Goal: Task Accomplishment & Management: Complete application form

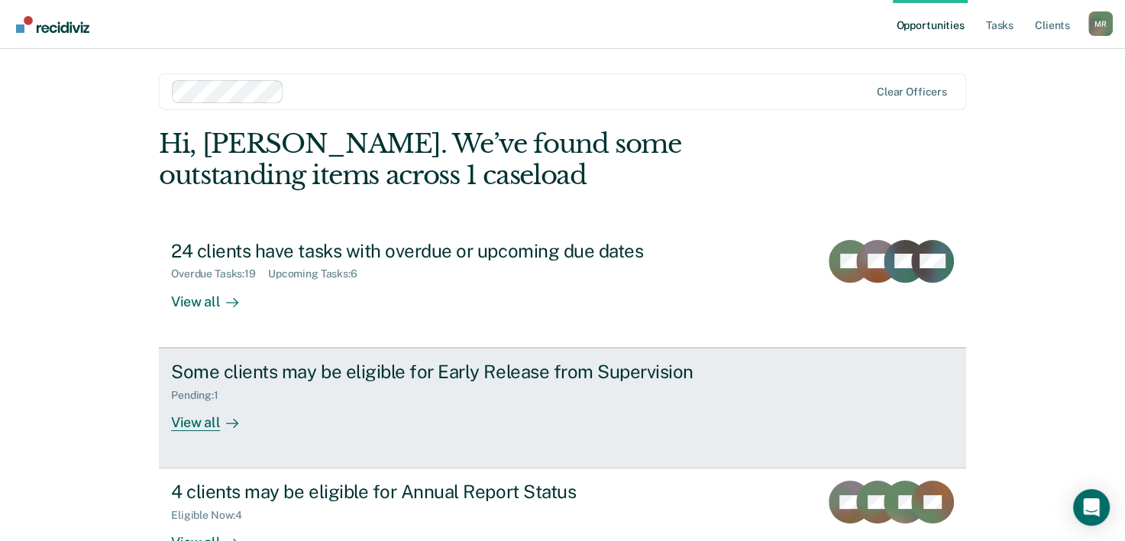
click at [197, 394] on div "Pending : 1" at bounding box center [201, 395] width 60 height 13
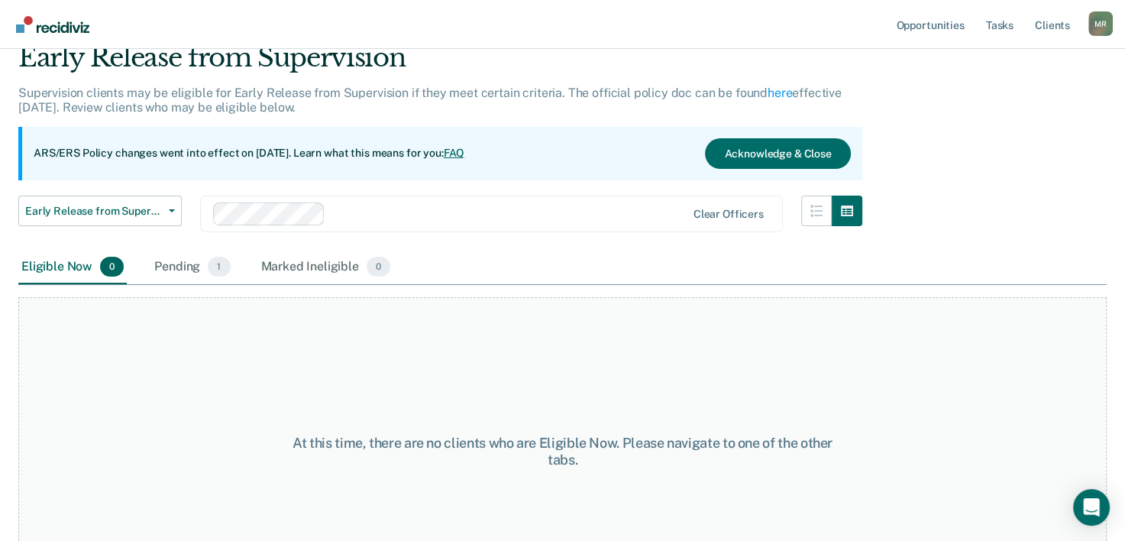
scroll to position [127, 0]
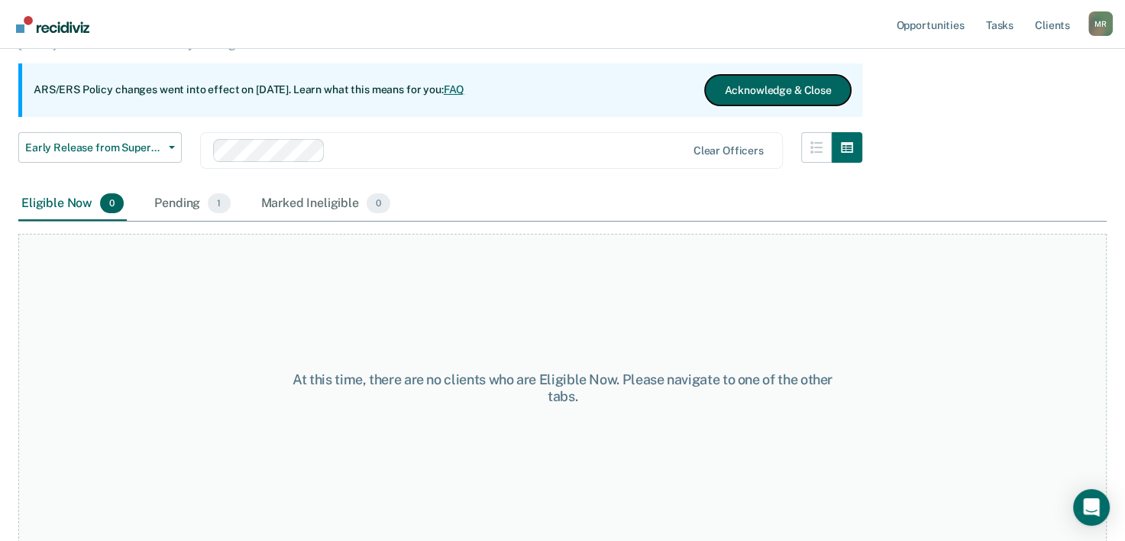
click at [780, 90] on button "Acknowledge & Close" at bounding box center [777, 90] width 145 height 31
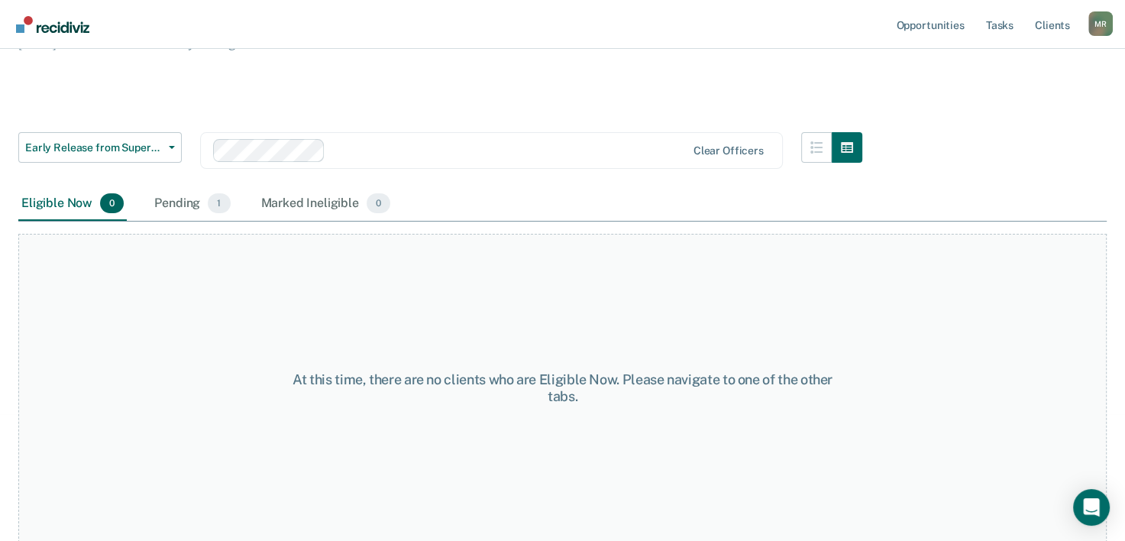
scroll to position [58, 0]
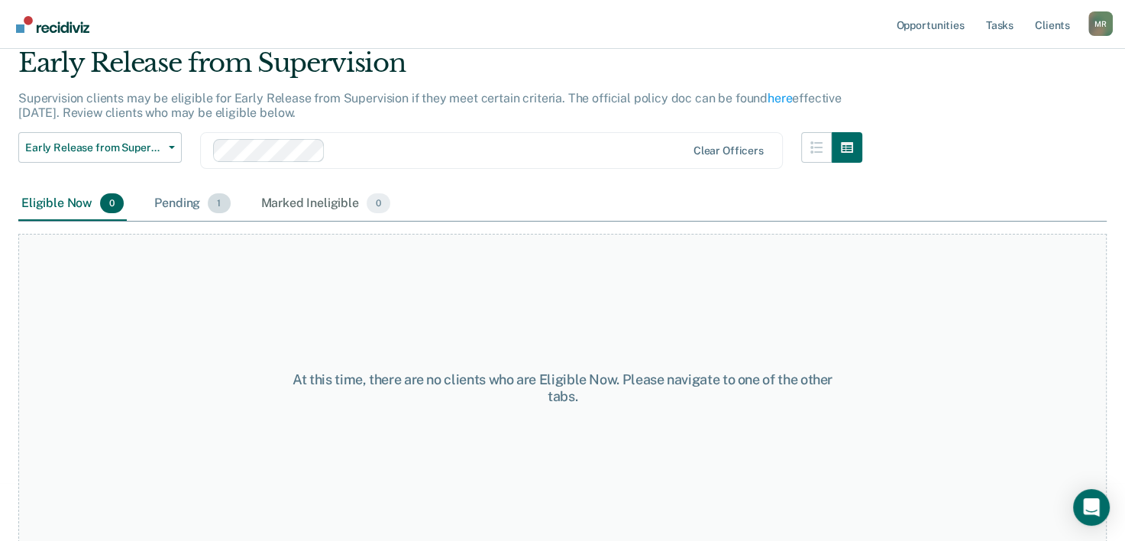
click at [177, 205] on div "Pending 1" at bounding box center [192, 204] width 82 height 34
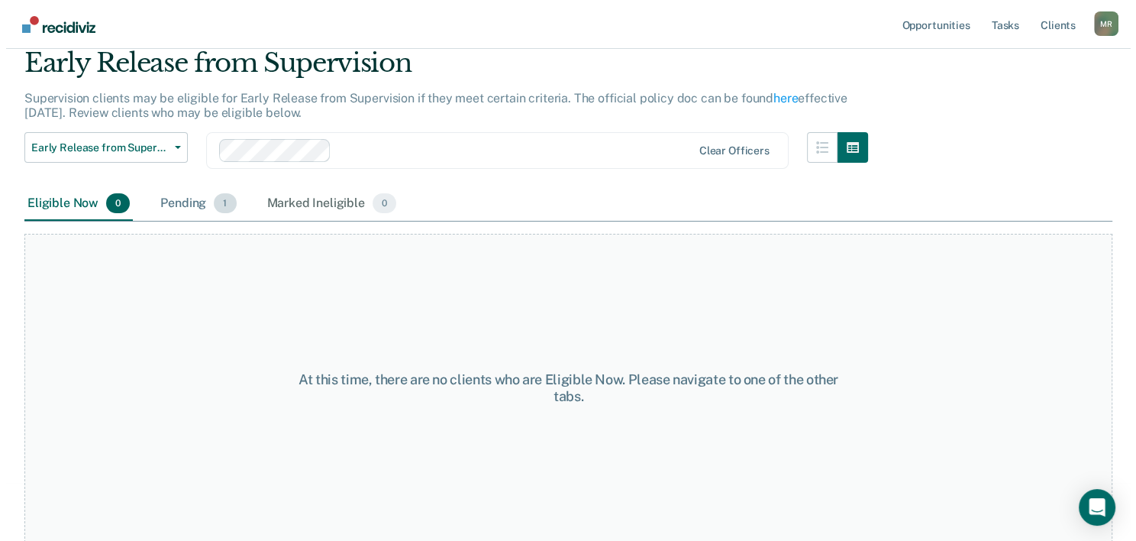
scroll to position [0, 0]
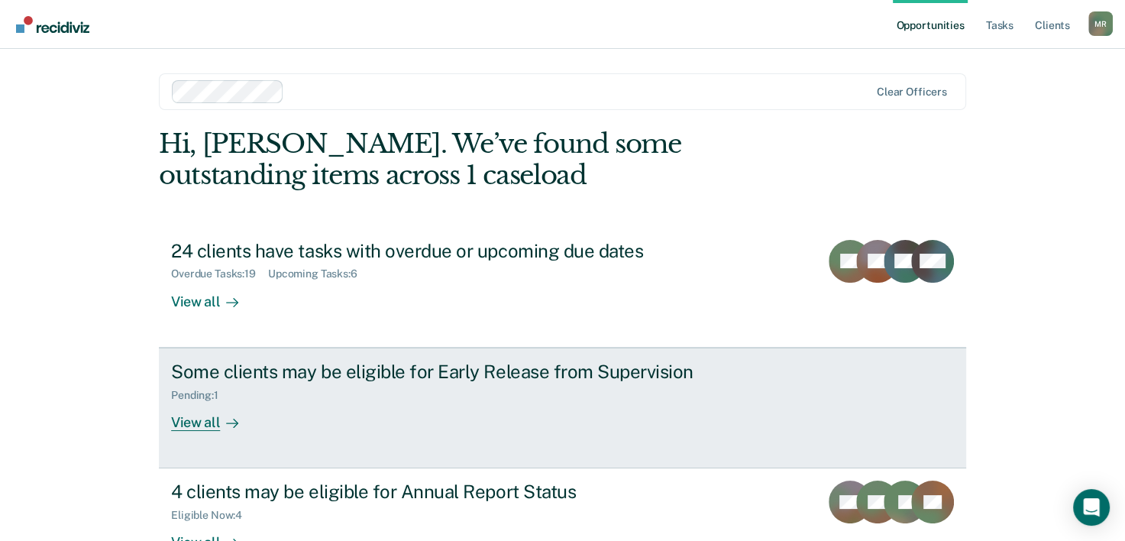
click at [184, 422] on div "View all" at bounding box center [214, 416] width 86 height 30
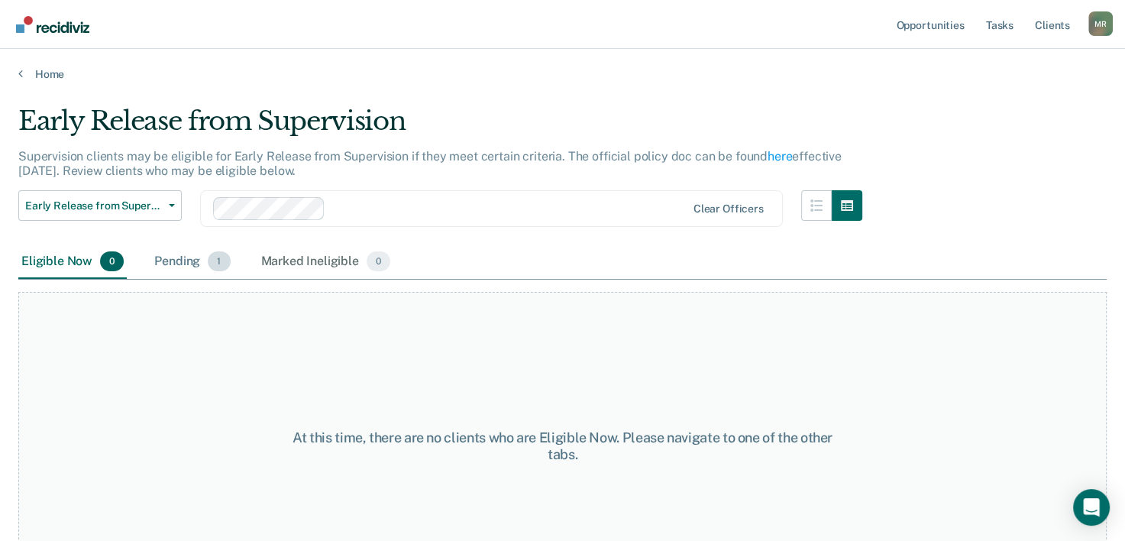
click at [178, 257] on div "Pending 1" at bounding box center [192, 262] width 82 height 34
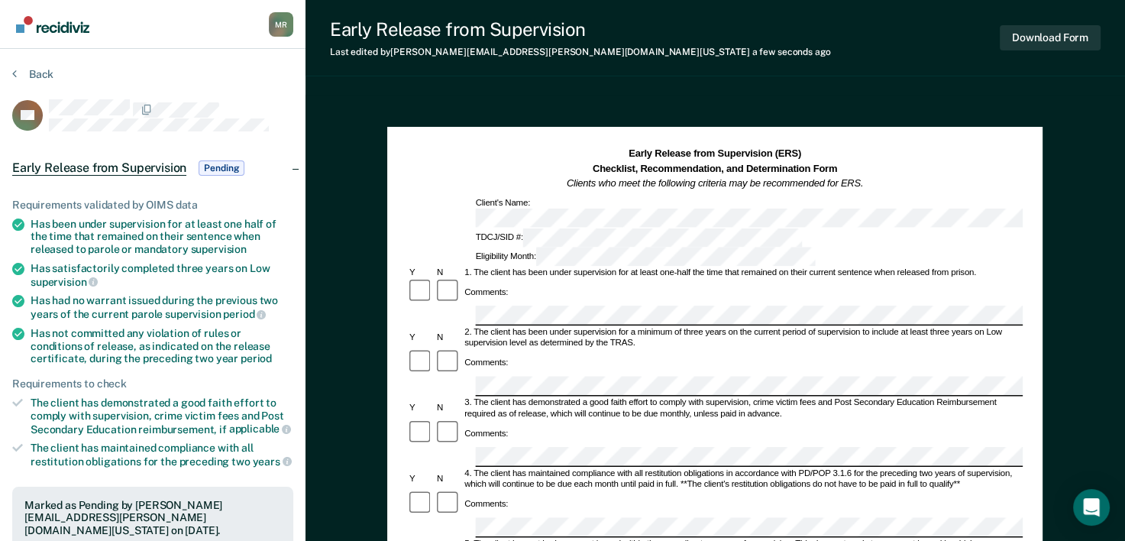
drag, startPoint x: 764, startPoint y: 117, endPoint x: 731, endPoint y: 89, distance: 43.3
click at [731, 89] on div "Early Release from Supervision Last edited by [PERSON_NAME][EMAIL_ADDRESS][PERS…" at bounding box center [714, 514] width 819 height 1029
drag, startPoint x: 922, startPoint y: 226, endPoint x: 753, endPoint y: 165, distance: 179.5
click at [753, 165] on strong "Checklist, Recommendation, and Determination Form" at bounding box center [714, 168] width 244 height 11
click at [1039, 43] on button "Download Form" at bounding box center [1049, 37] width 101 height 25
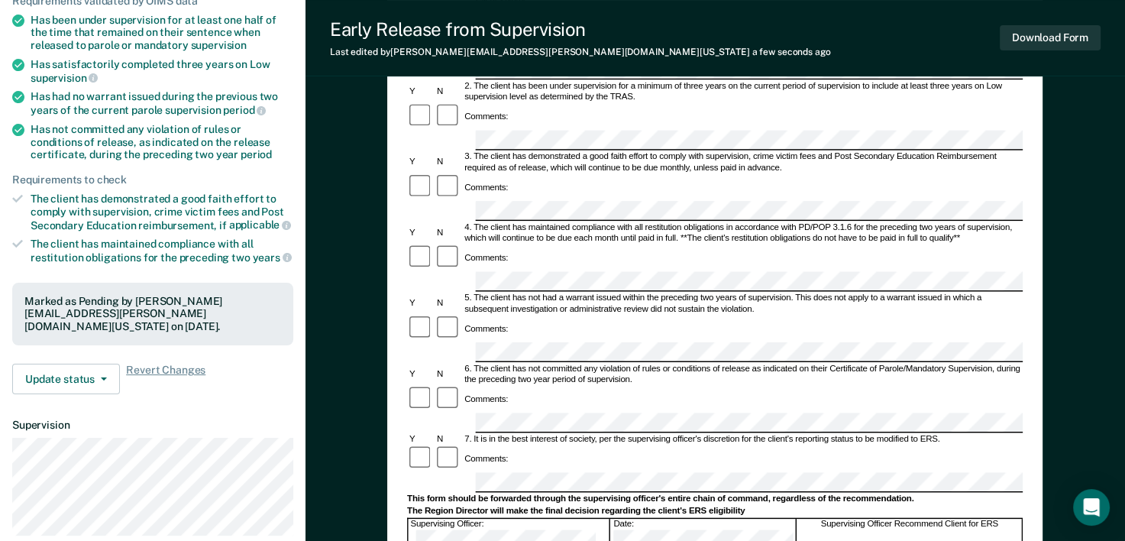
scroll to position [157, 0]
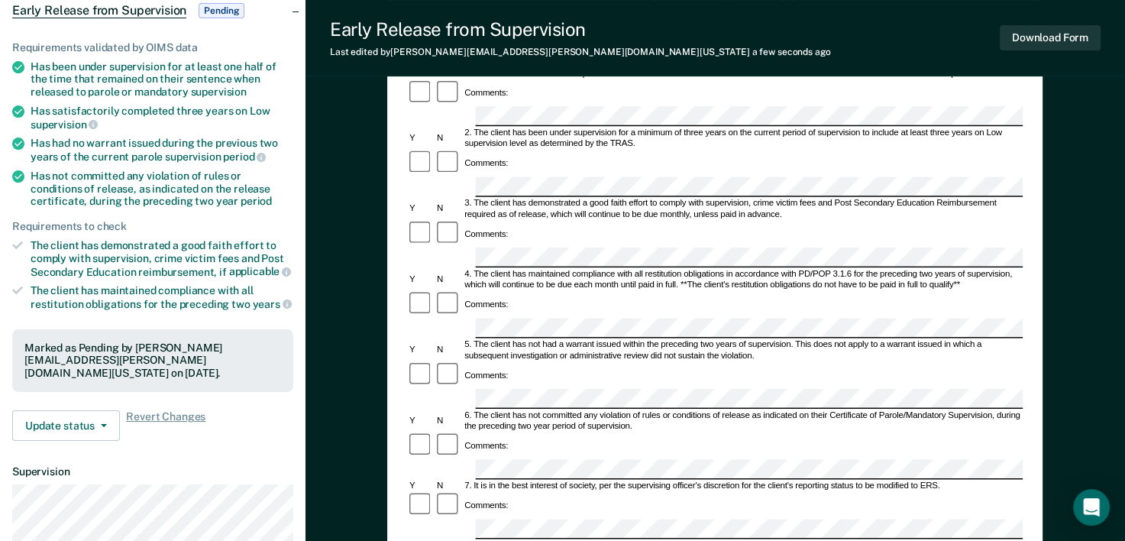
click at [723, 199] on div "3. The client has demonstrated a good faith effort to comply with supervision, …" at bounding box center [743, 210] width 560 height 22
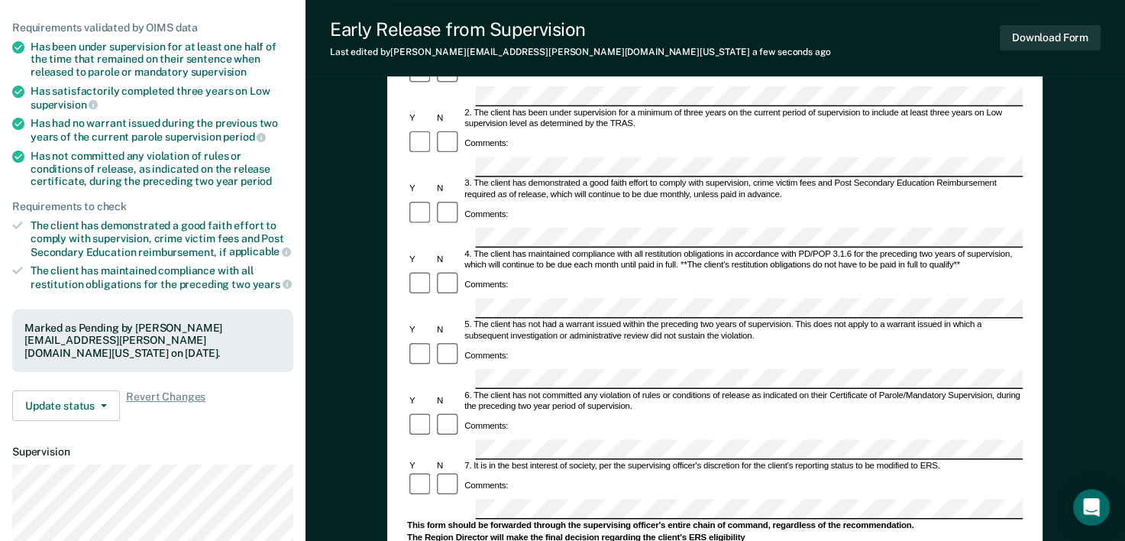
scroll to position [0, 0]
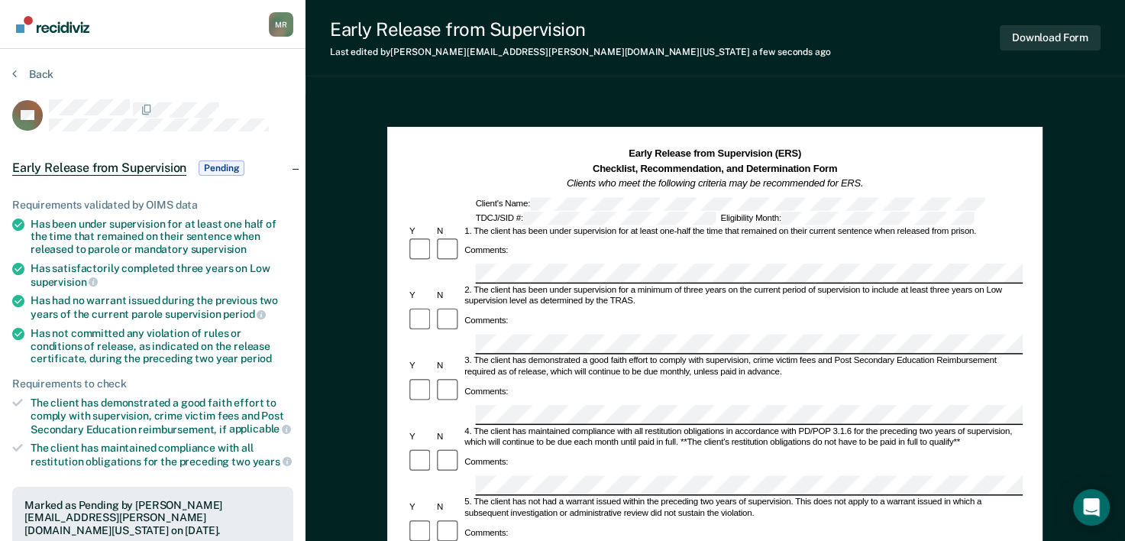
click at [454, 180] on div "Early Release from Supervision (ERS) Checklist, Recommendation, and Determinati…" at bounding box center [714, 169] width 615 height 44
click at [1020, 27] on button "Download Form" at bounding box center [1049, 37] width 101 height 25
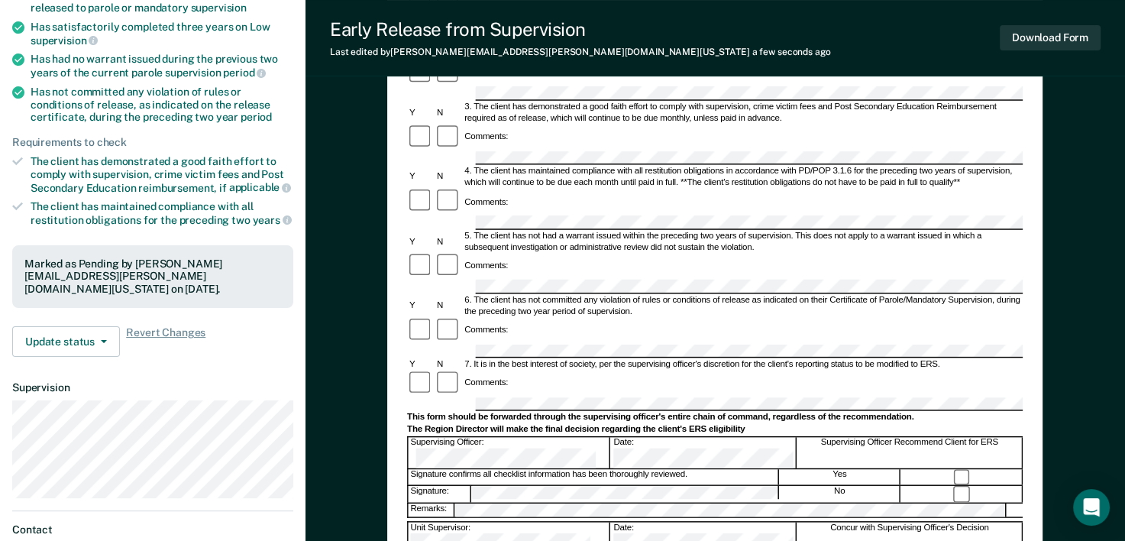
scroll to position [101, 0]
